Goal: Task Accomplishment & Management: Use online tool/utility

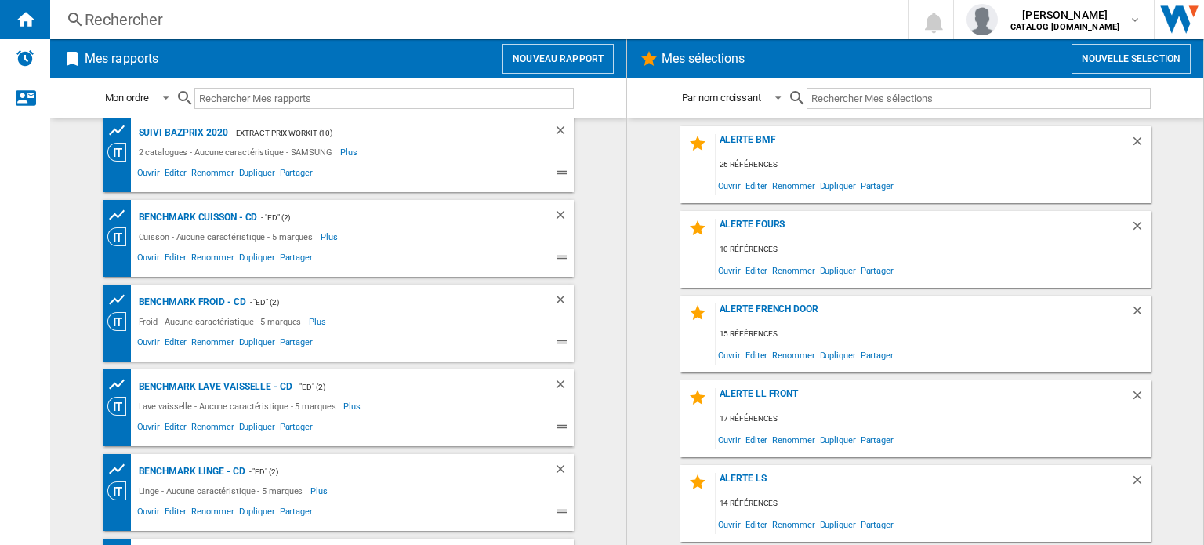
scroll to position [250, 0]
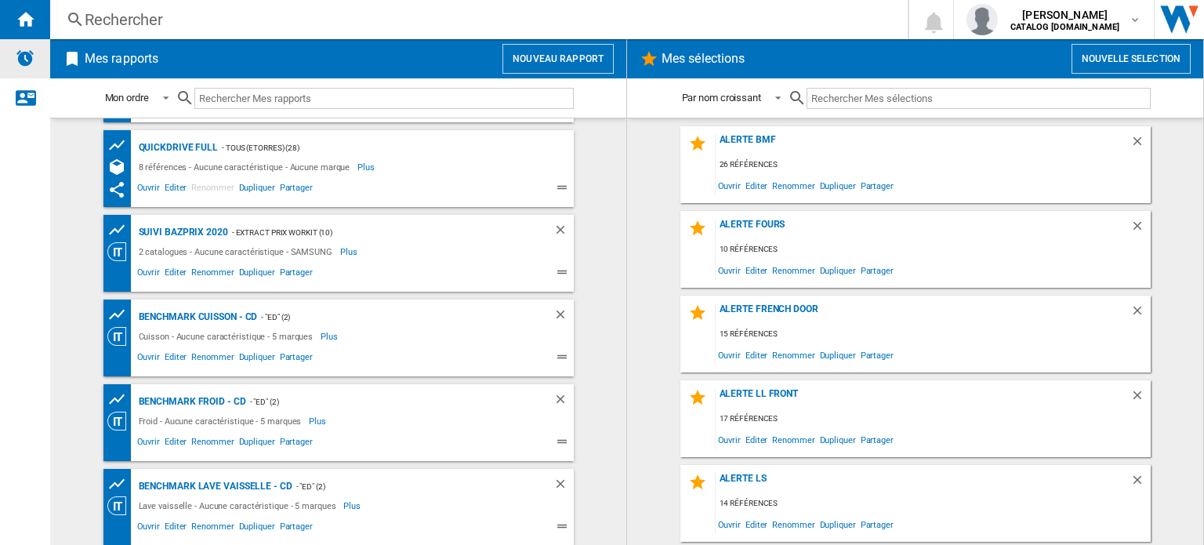
click at [27, 56] on img "Alertes" at bounding box center [25, 58] width 19 height 19
click at [20, 104] on ng-md-icon "Nous contacter" at bounding box center [25, 97] width 19 height 19
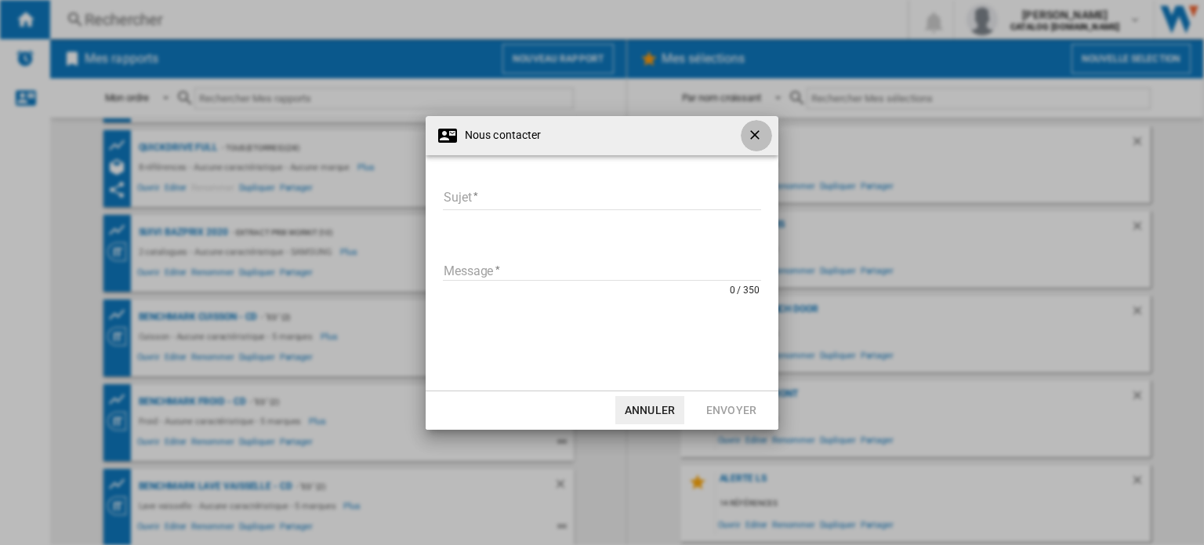
click at [758, 128] on ng-md-icon "getI18NText('BUTTONS.CLOSE_DIALOG')" at bounding box center [756, 136] width 19 height 19
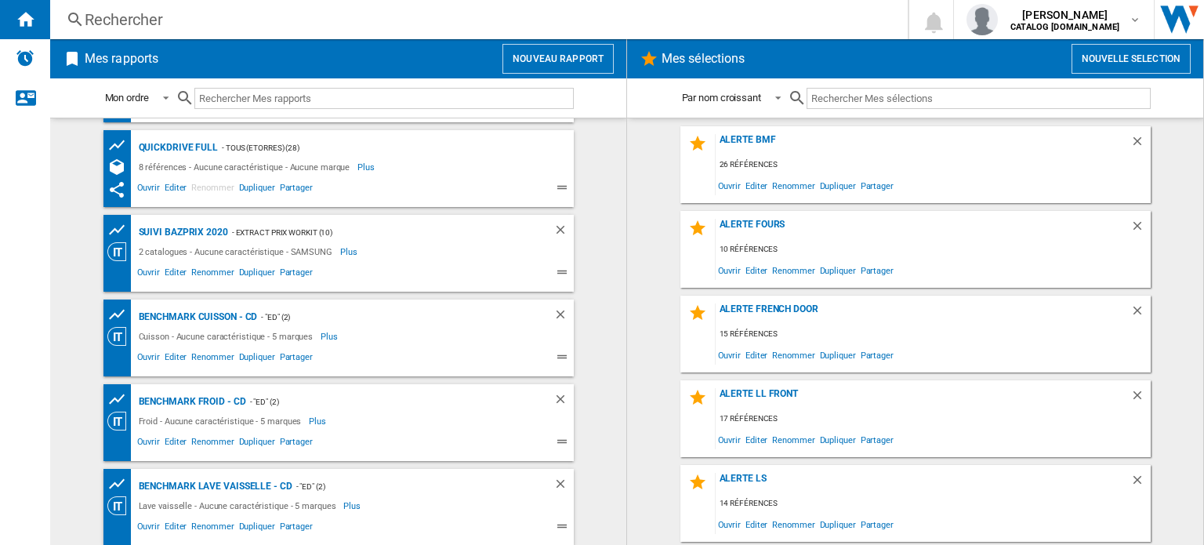
scroll to position [0, 0]
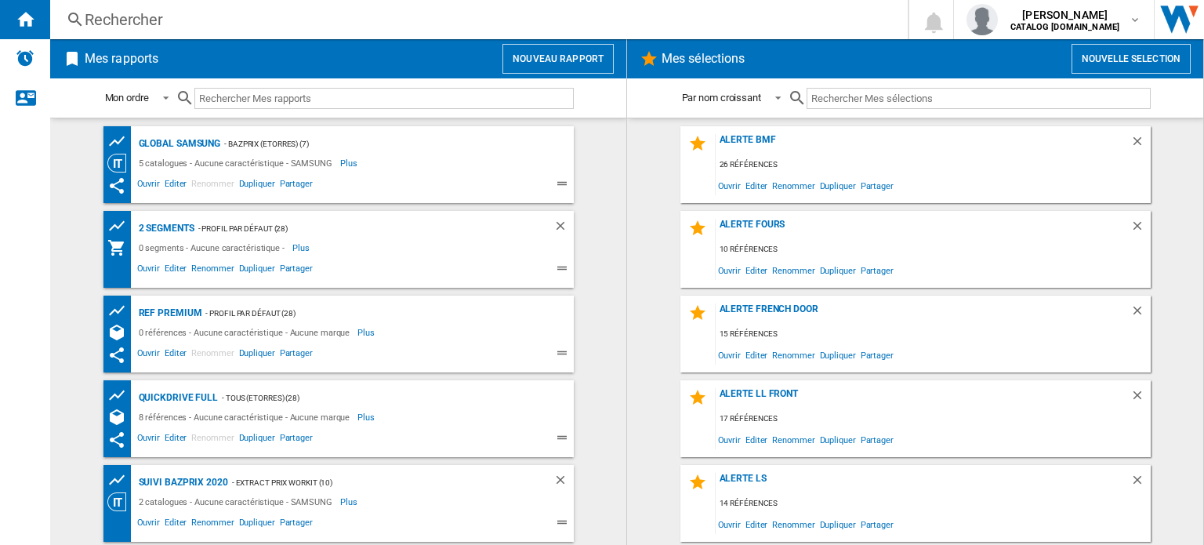
click at [579, 62] on button "Nouveau rapport" at bounding box center [557, 59] width 111 height 30
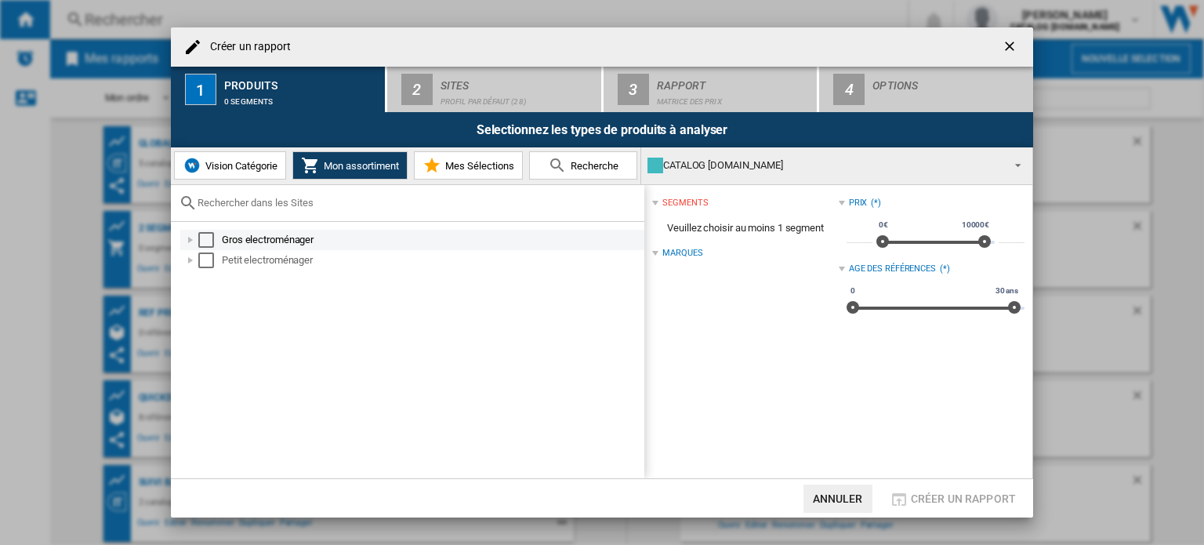
click at [186, 236] on div at bounding box center [191, 240] width 16 height 16
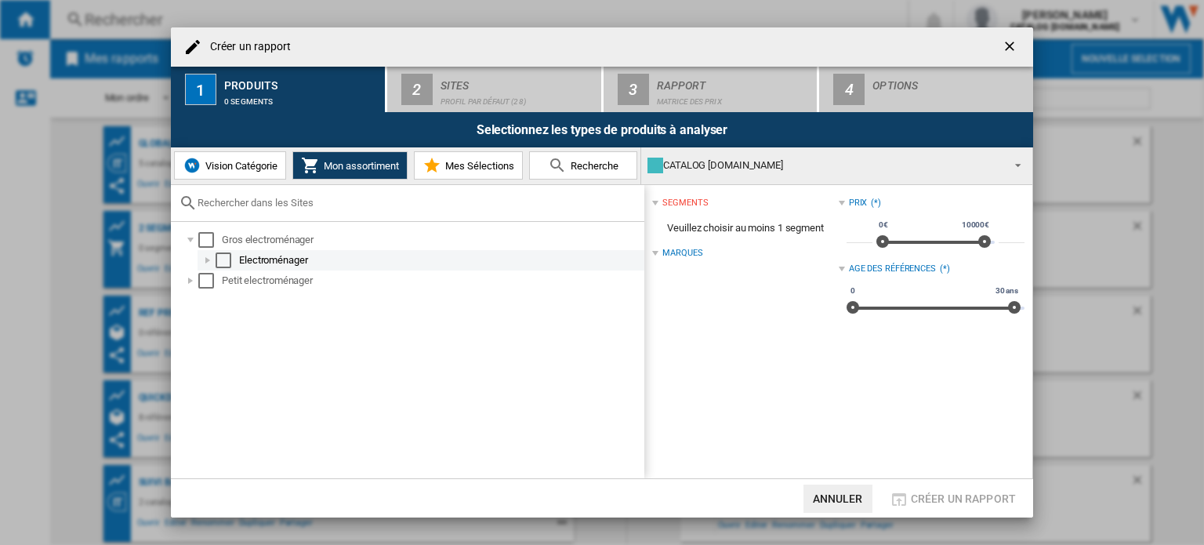
click at [201, 262] on div at bounding box center [208, 260] width 16 height 16
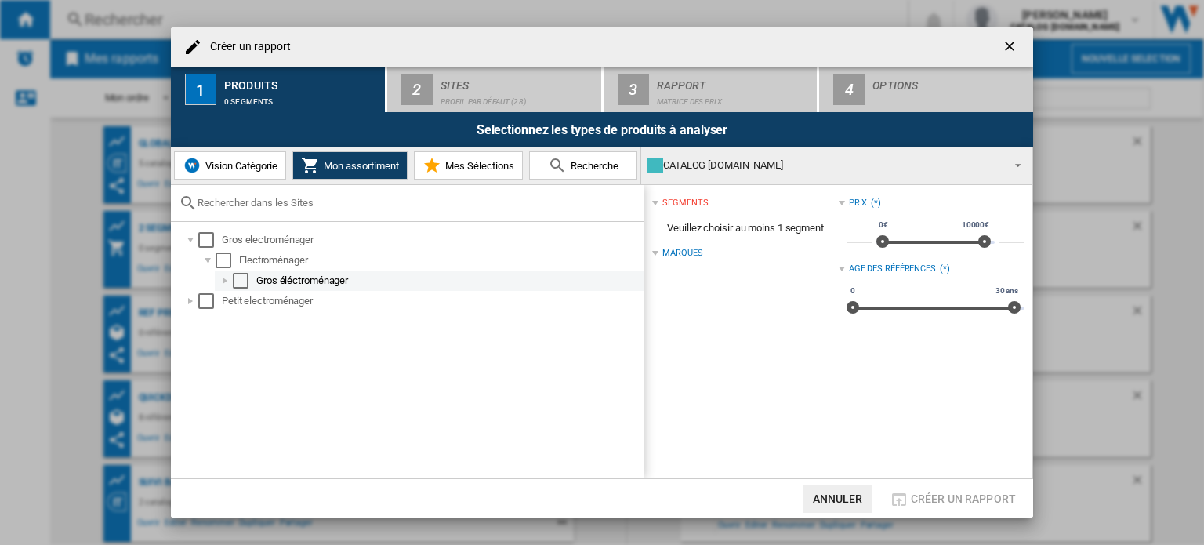
click at [224, 278] on div at bounding box center [225, 281] width 16 height 16
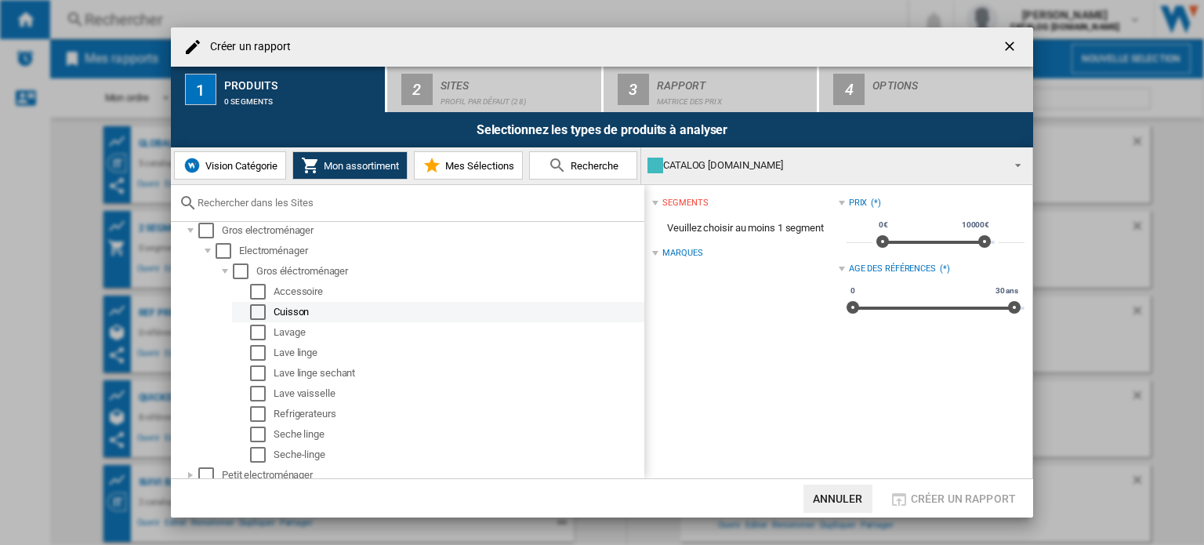
scroll to position [16, 0]
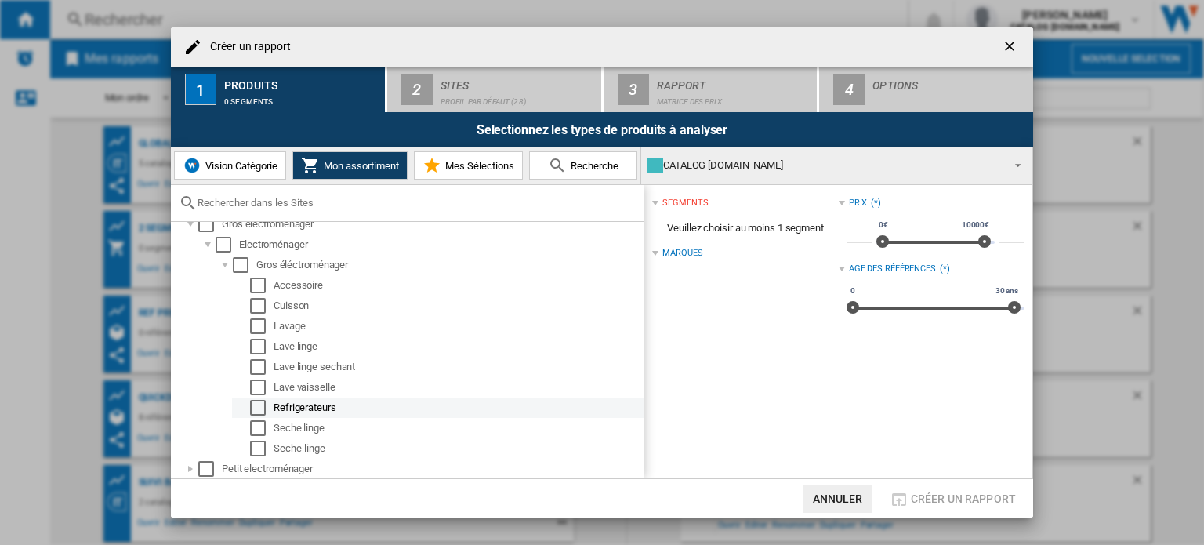
click at [257, 407] on div "Select" at bounding box center [258, 408] width 16 height 16
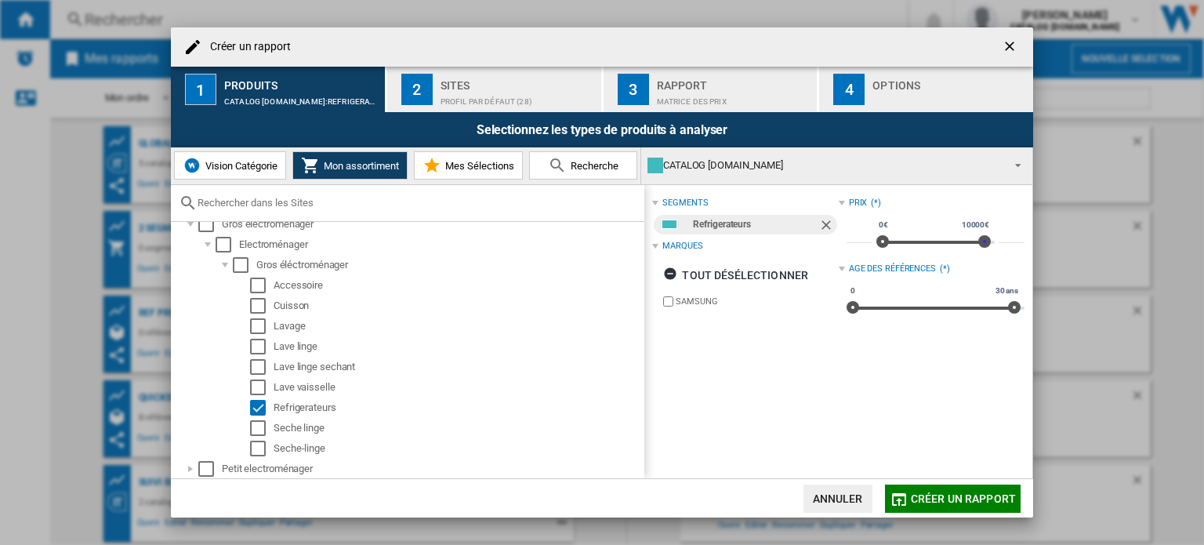
drag, startPoint x: 983, startPoint y: 241, endPoint x: 1019, endPoint y: 248, distance: 36.0
click at [1019, 248] on div "segments Refrigerateurs Marques tout désélectionner SAMSUNG Prix (*) * 0€ 10000…" at bounding box center [838, 332] width 388 height 294
click at [940, 502] on span "Créer un rapport" at bounding box center [963, 498] width 105 height 13
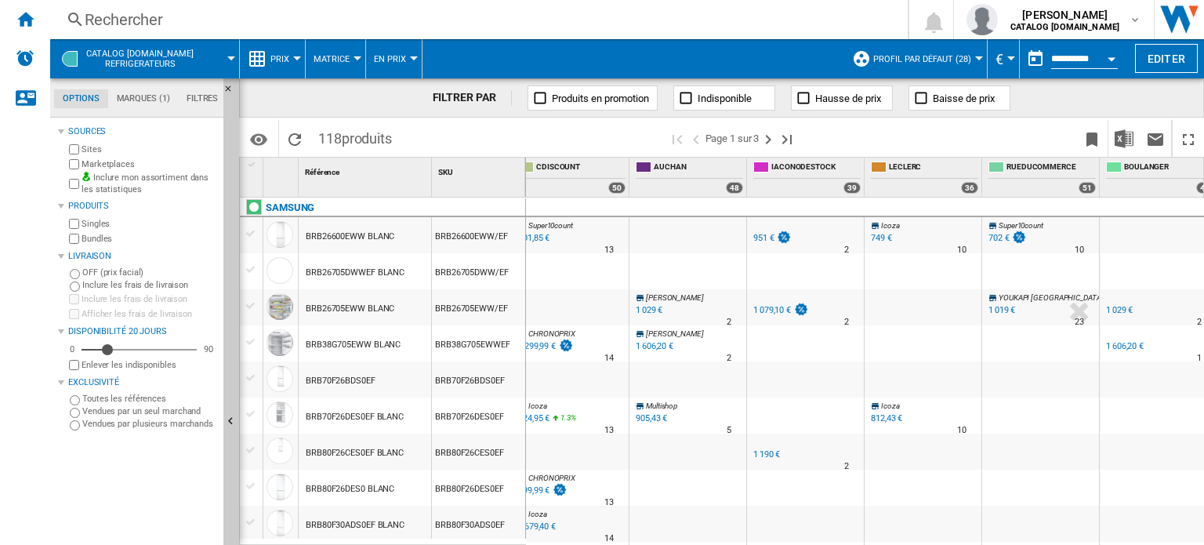
scroll to position [0, 408]
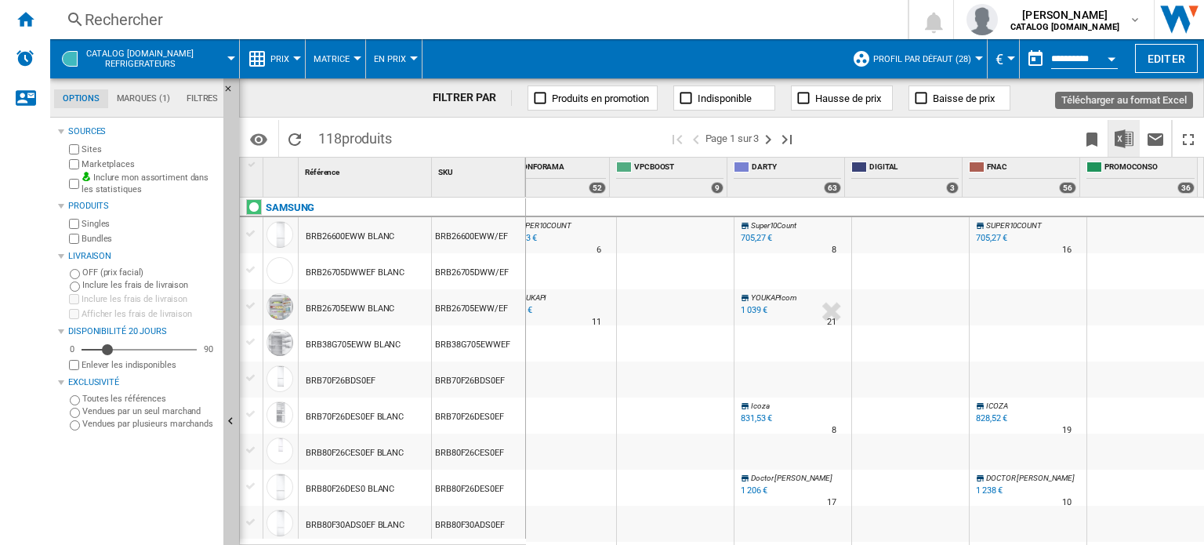
click at [1121, 140] on img "Télécharger au format Excel" at bounding box center [1123, 138] width 19 height 19
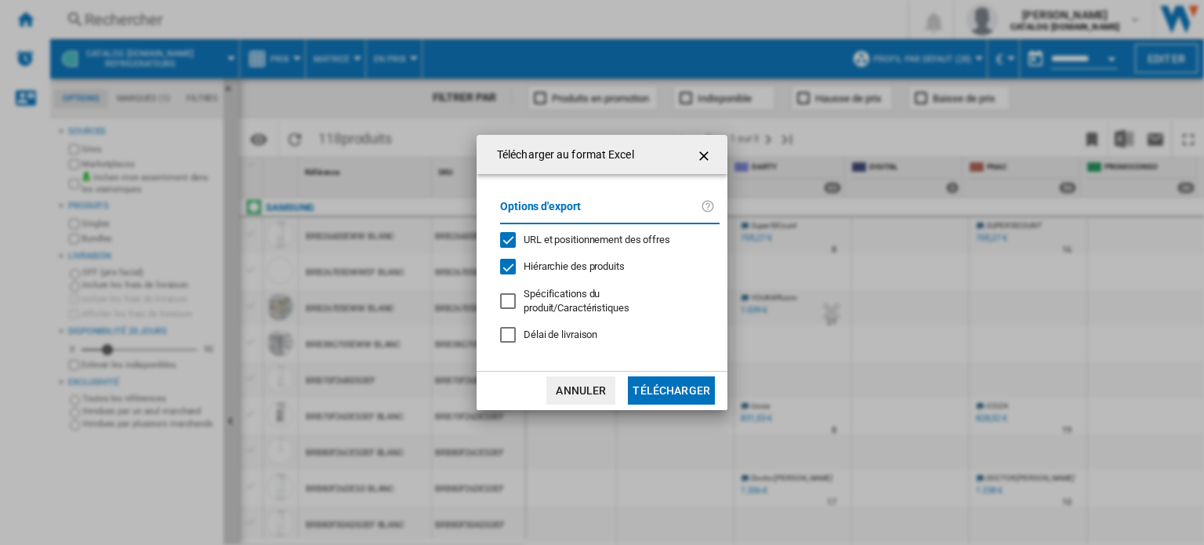
click at [516, 297] on div at bounding box center [508, 301] width 16 height 16
click at [663, 394] on button "Télécharger" at bounding box center [671, 390] width 87 height 28
